Goal: Task Accomplishment & Management: Use online tool/utility

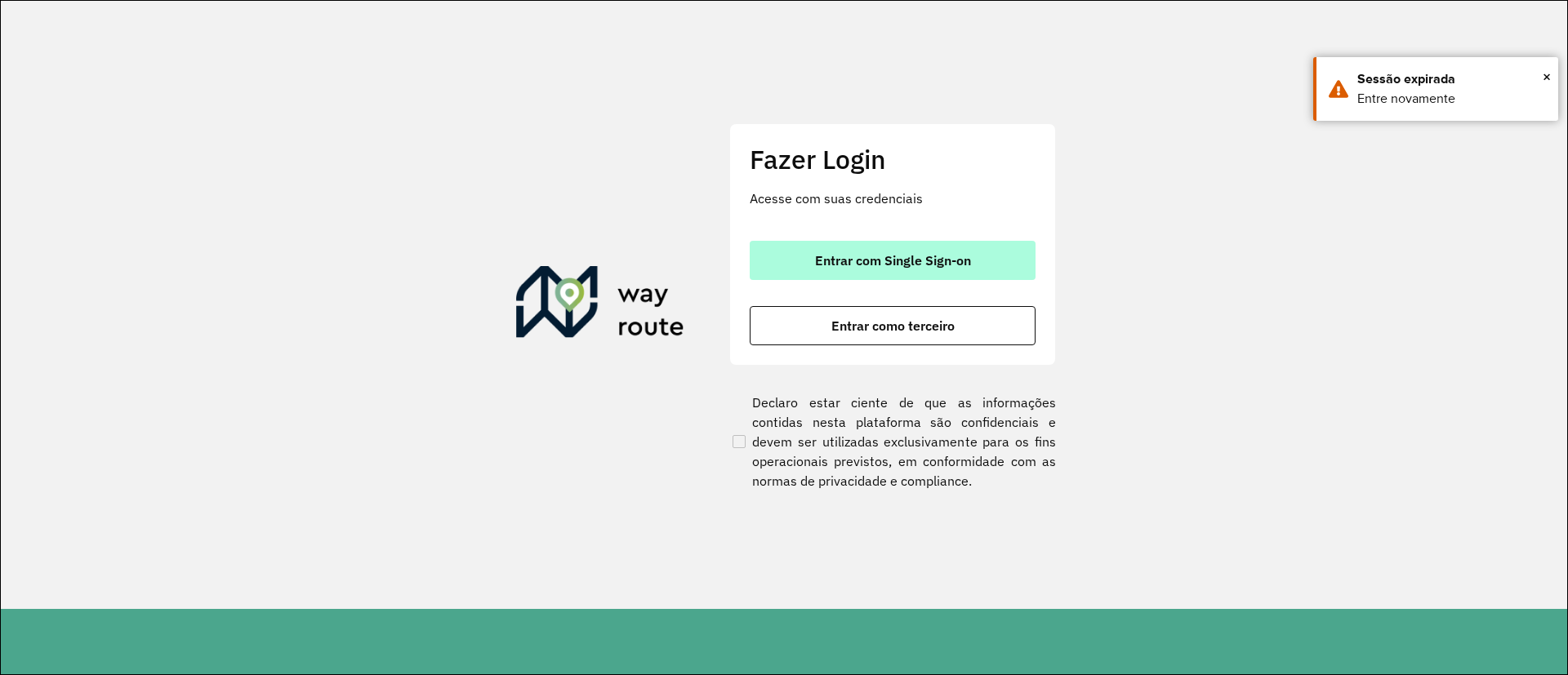
click at [948, 279] on button "Entrar com Single Sign-on" at bounding box center [892, 261] width 286 height 39
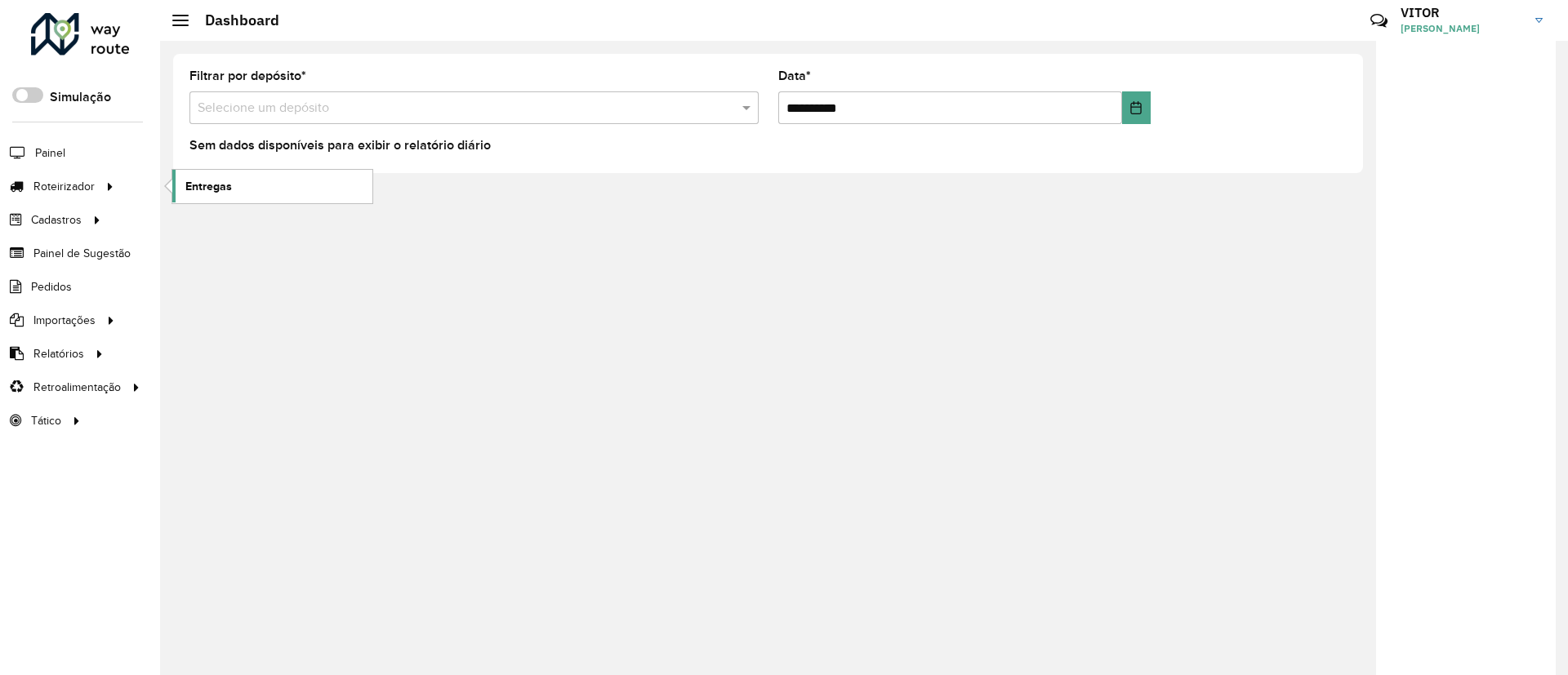
click at [184, 194] on link "Entregas" at bounding box center [272, 186] width 200 height 32
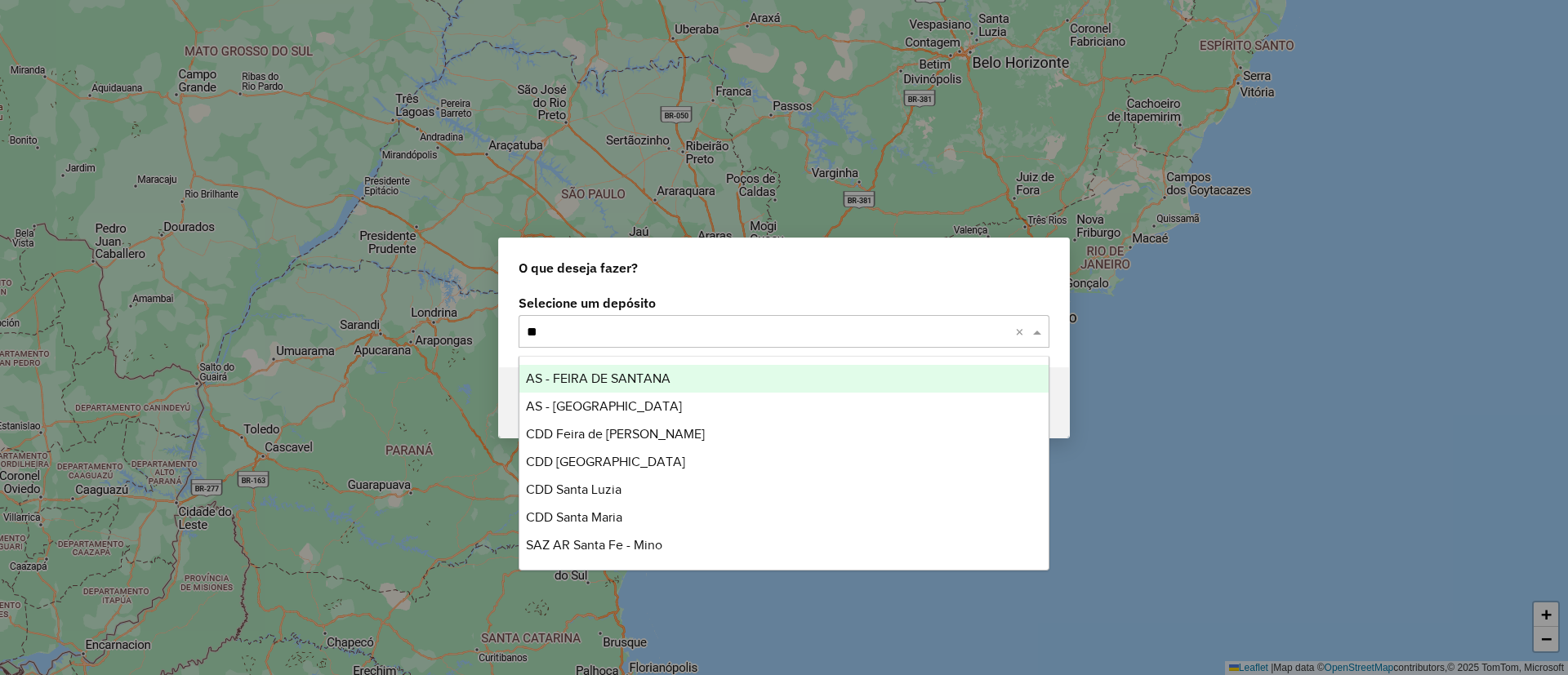
type input "*"
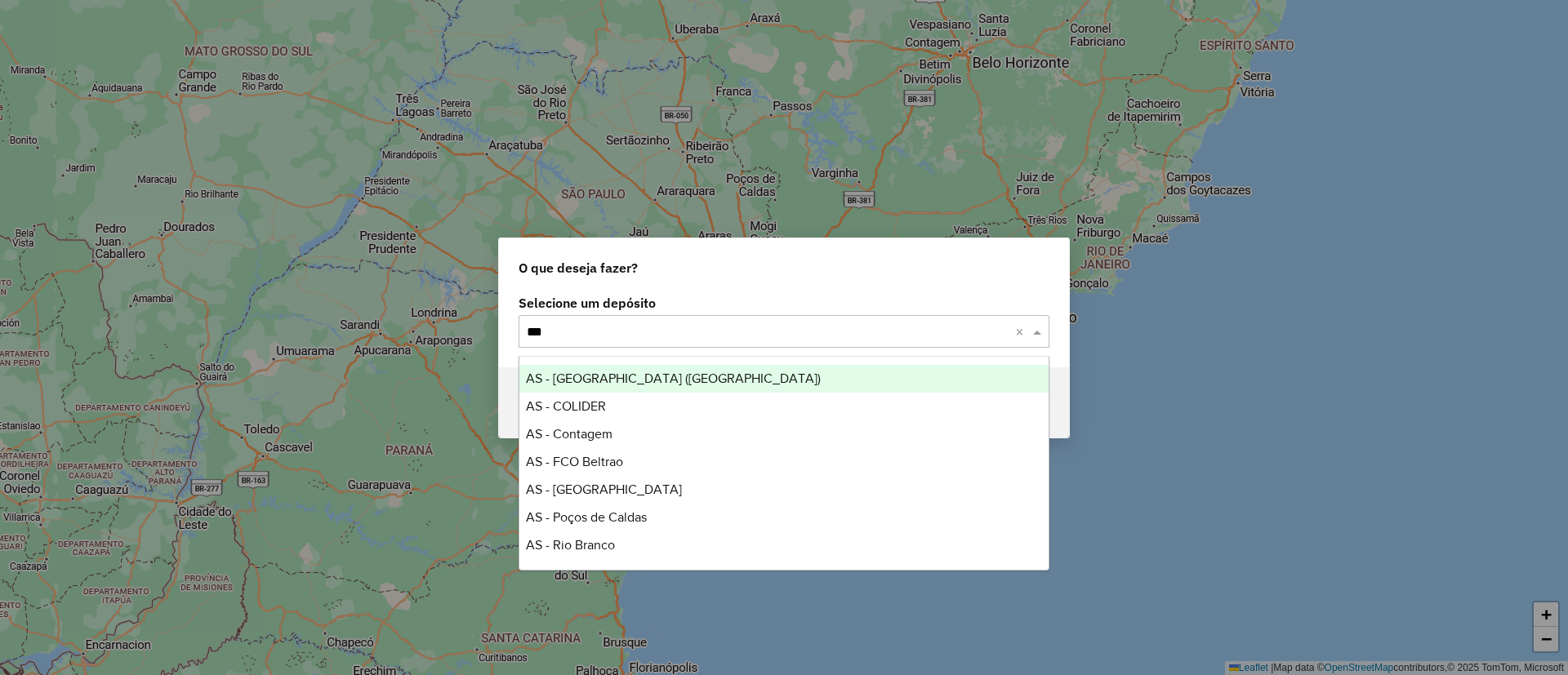
type input "****"
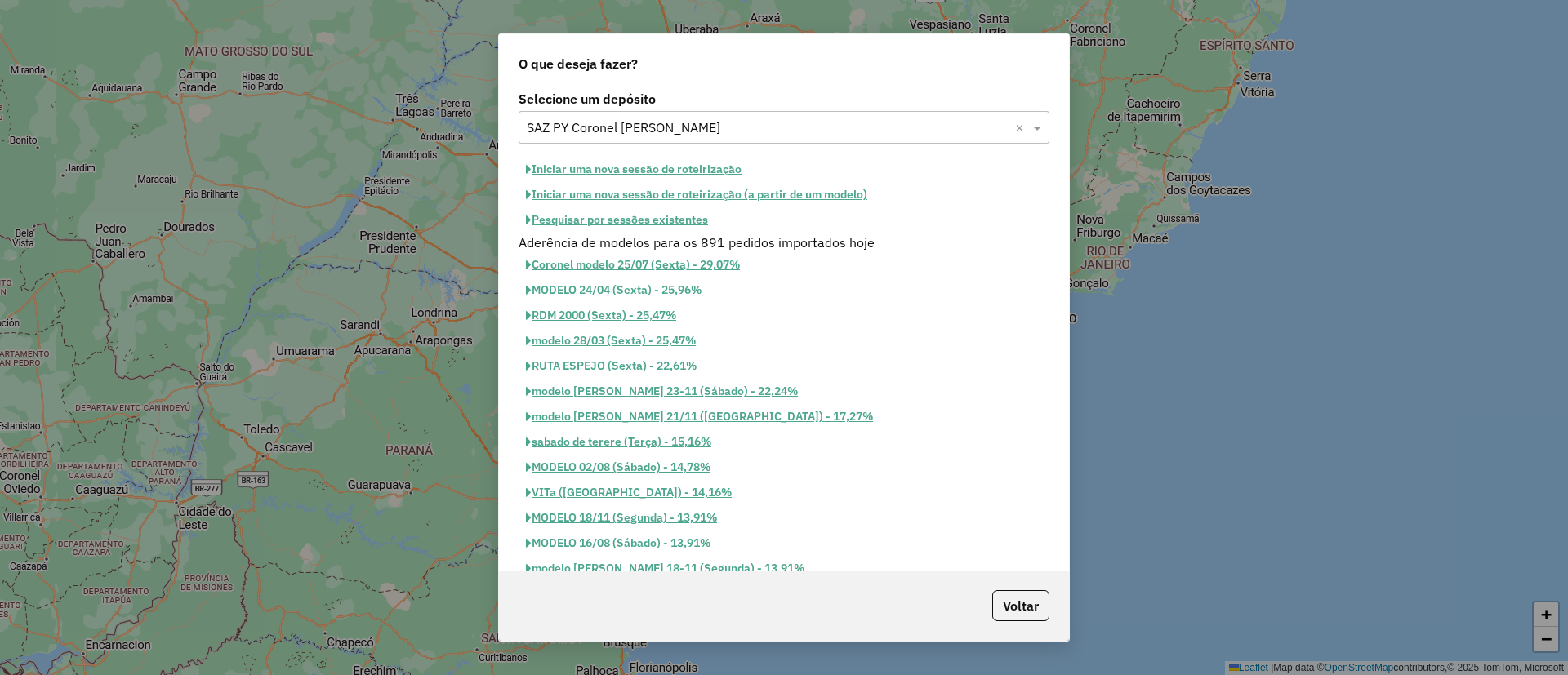
click at [647, 229] on button "Pesquisar por sessões existentes" at bounding box center [617, 220] width 197 height 25
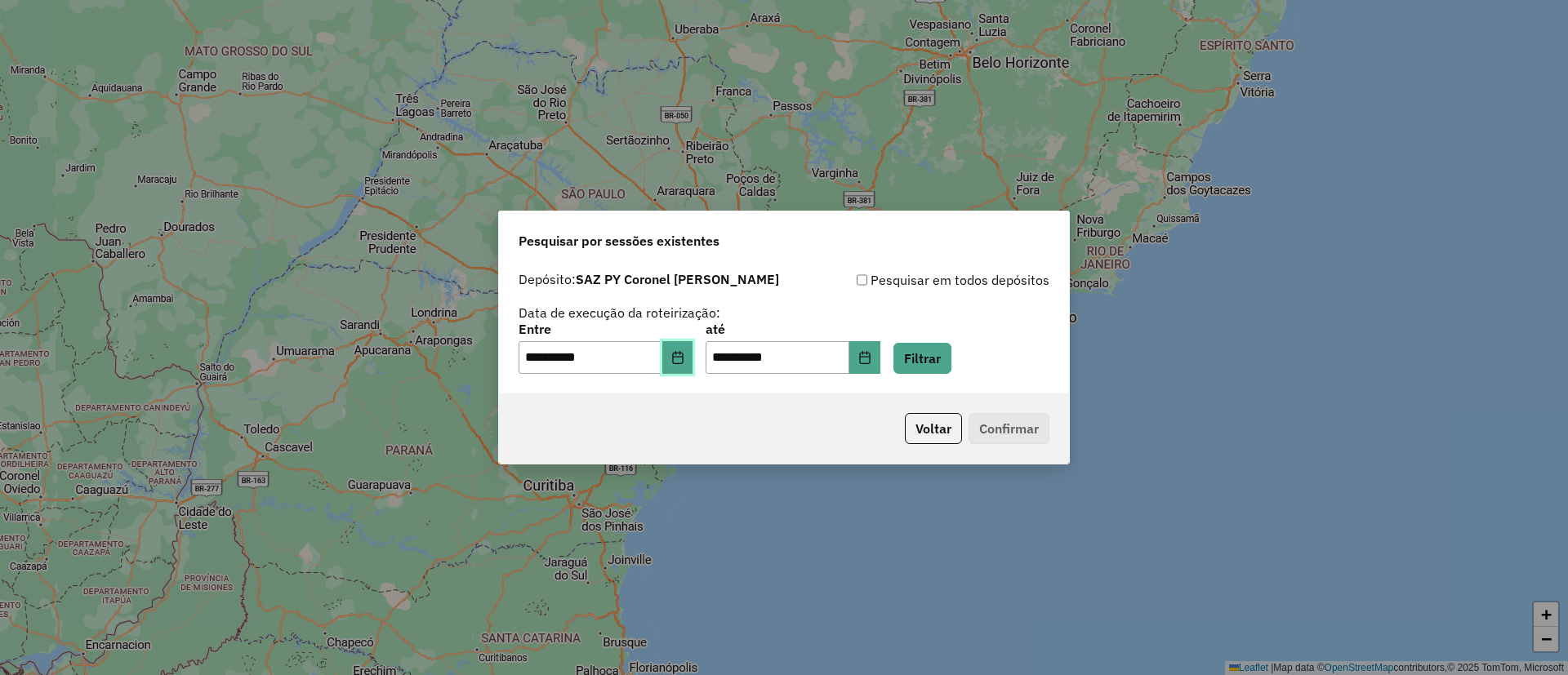
click at [684, 362] on icon "Choose Date" at bounding box center [678, 358] width 13 height 13
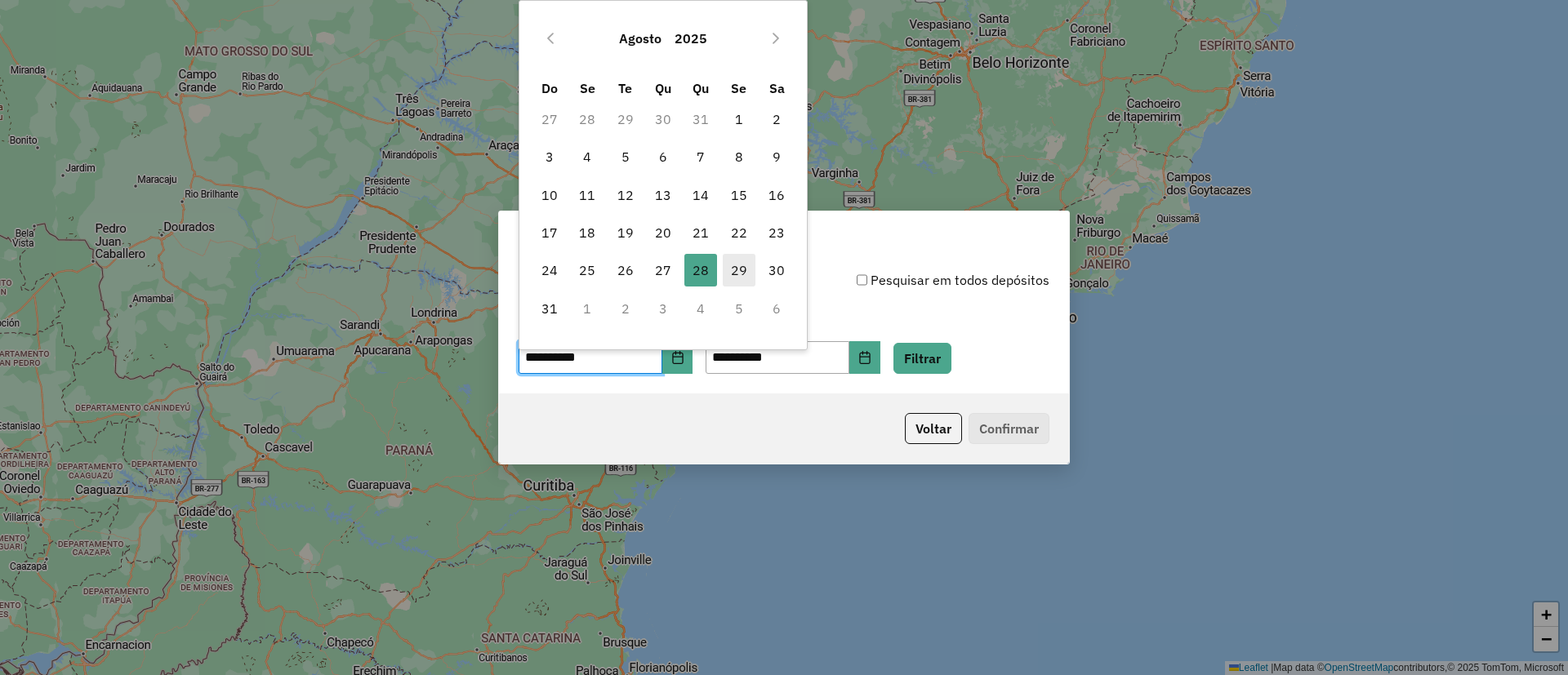
click at [730, 258] on span "29" at bounding box center [739, 270] width 32 height 32
type input "**********"
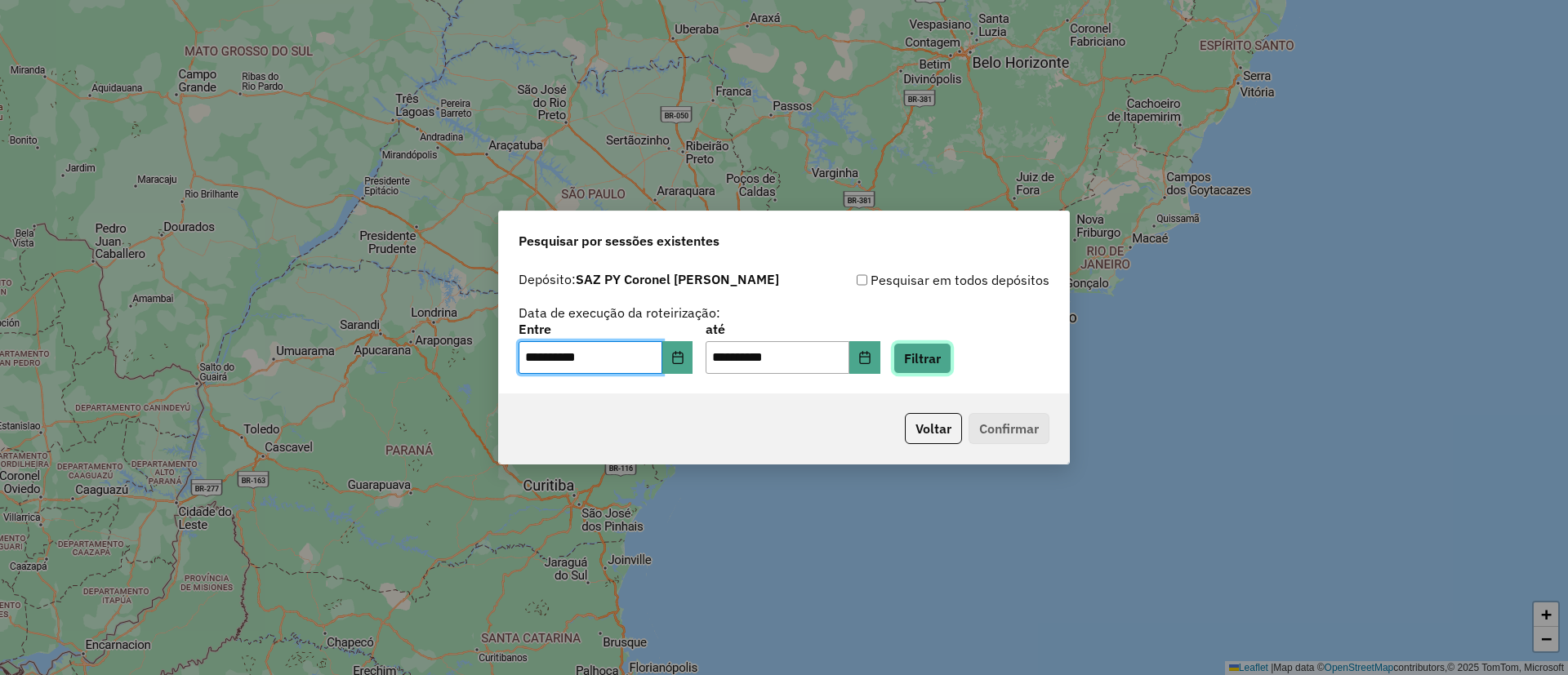
click at [937, 353] on button "Filtrar" at bounding box center [923, 359] width 58 height 31
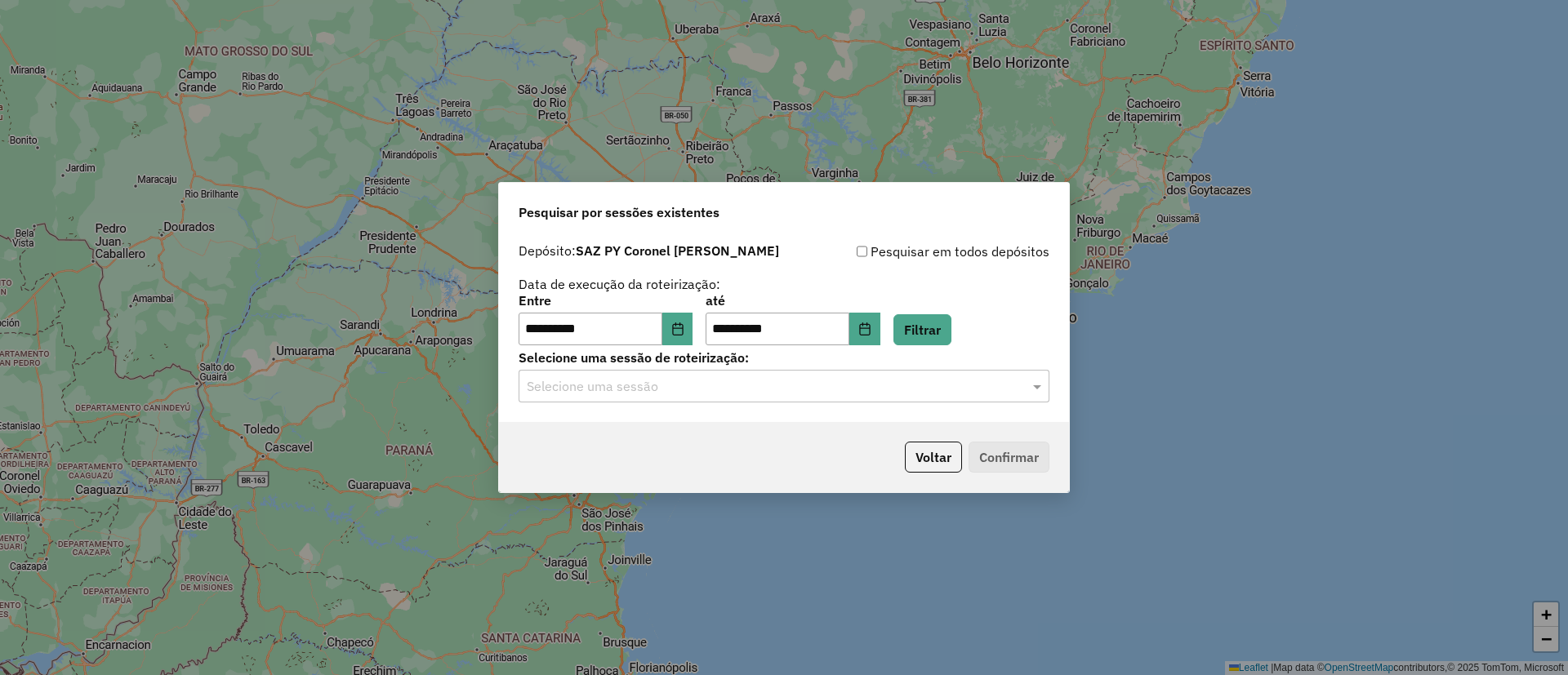
click at [699, 428] on div "Voltar Confirmar" at bounding box center [784, 457] width 570 height 70
click at [697, 386] on input "text" at bounding box center [767, 387] width 481 height 20
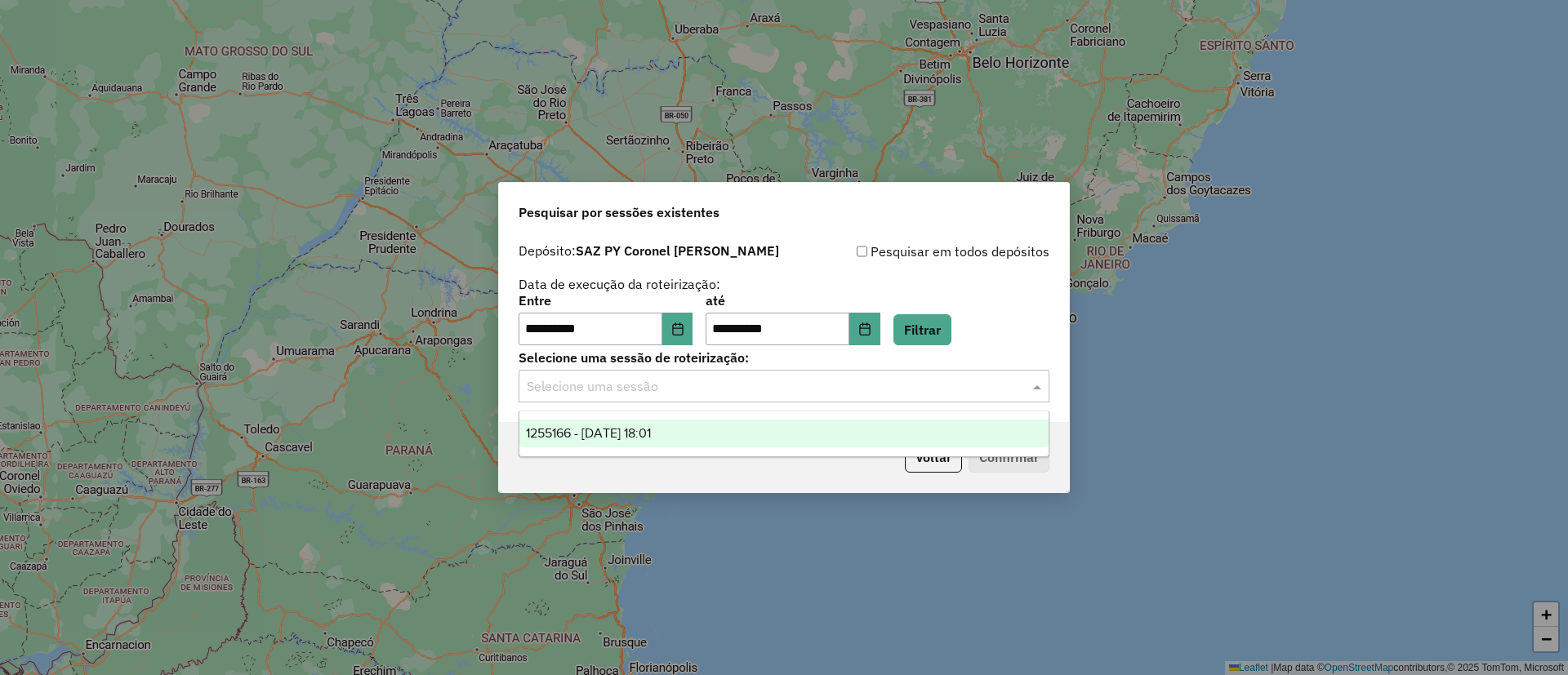
click at [689, 420] on div "1255166 - [DATE] 18:01" at bounding box center [784, 433] width 529 height 28
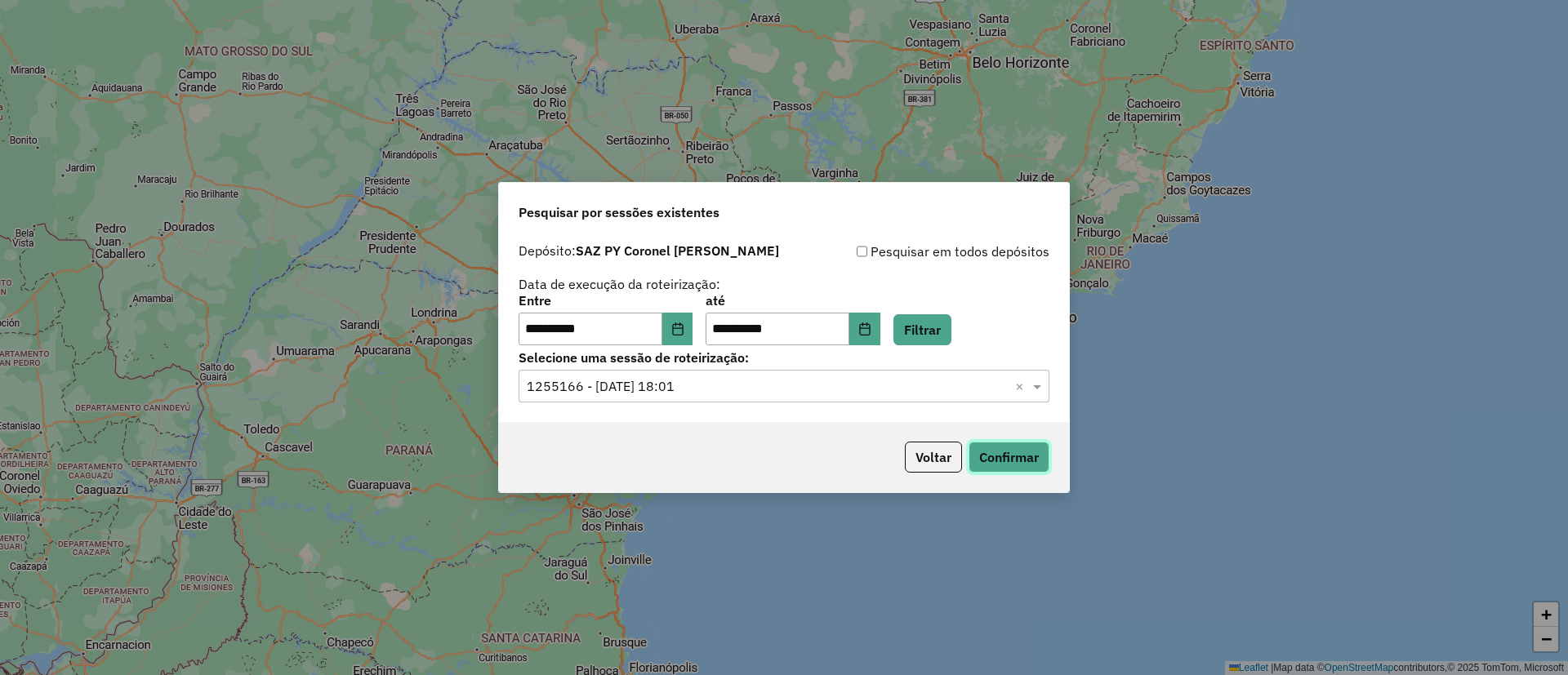
click at [989, 456] on button "Confirmar" at bounding box center [1009, 457] width 81 height 31
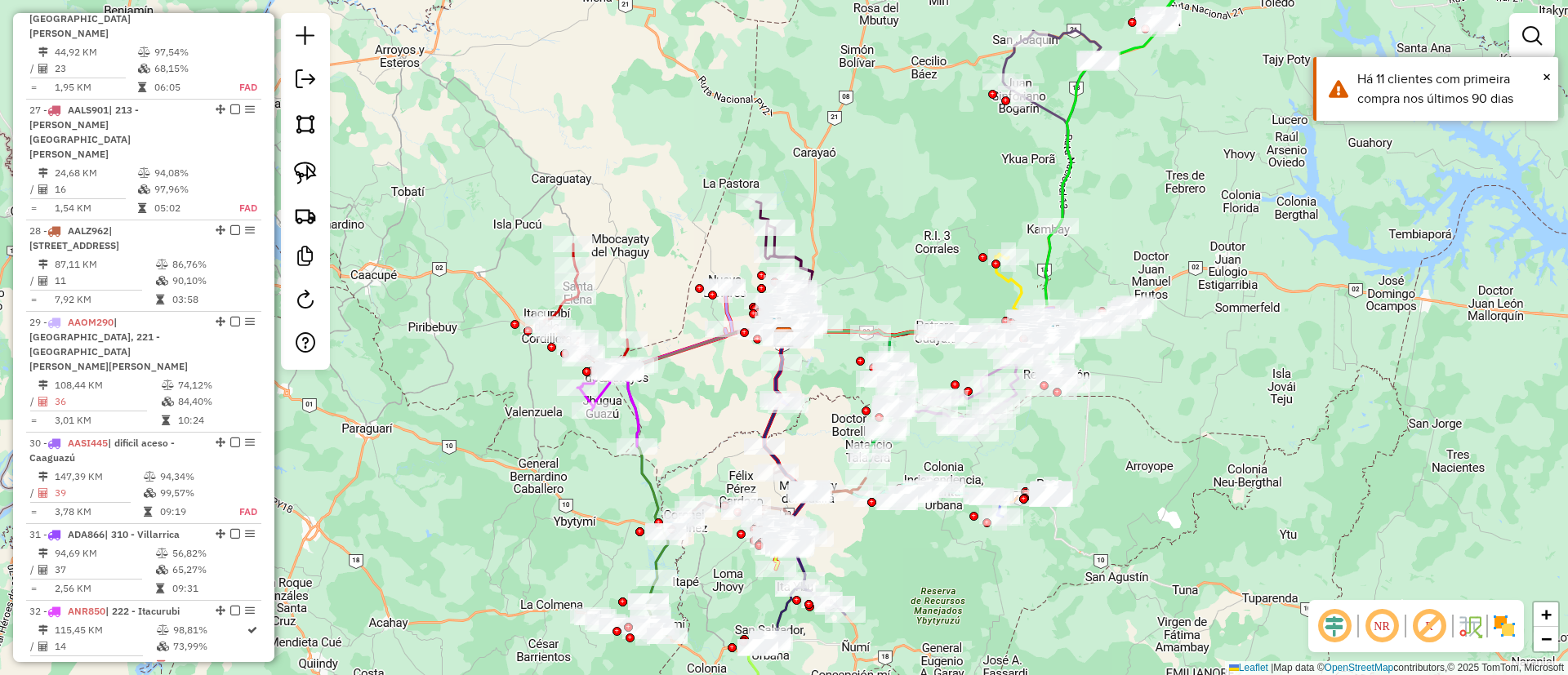
scroll to position [3717, 0]
